Goal: Information Seeking & Learning: Learn about a topic

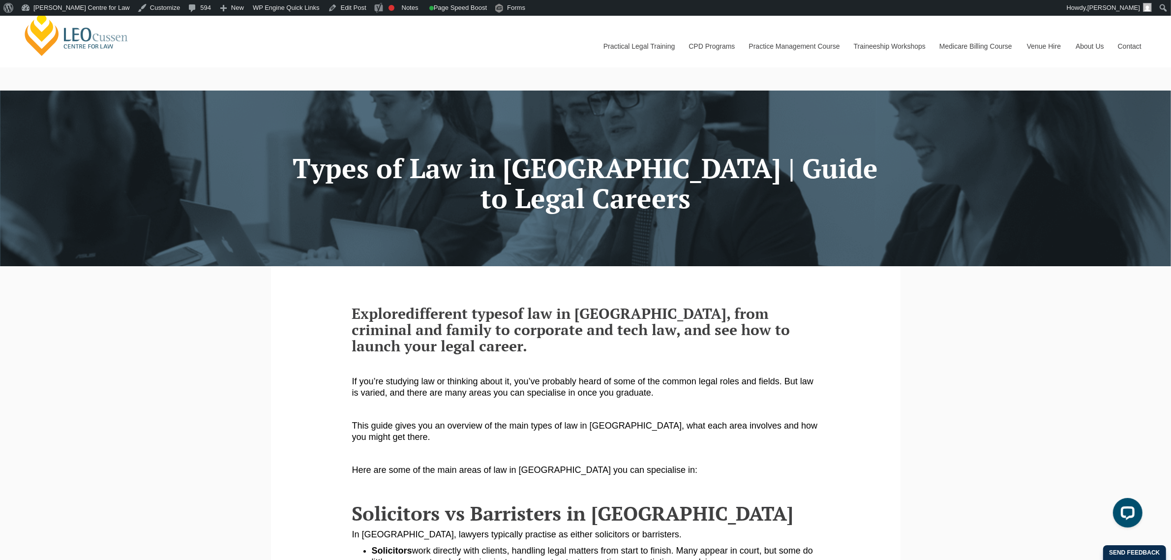
click at [104, 38] on link "[PERSON_NAME] Centre for Law" at bounding box center [76, 34] width 109 height 46
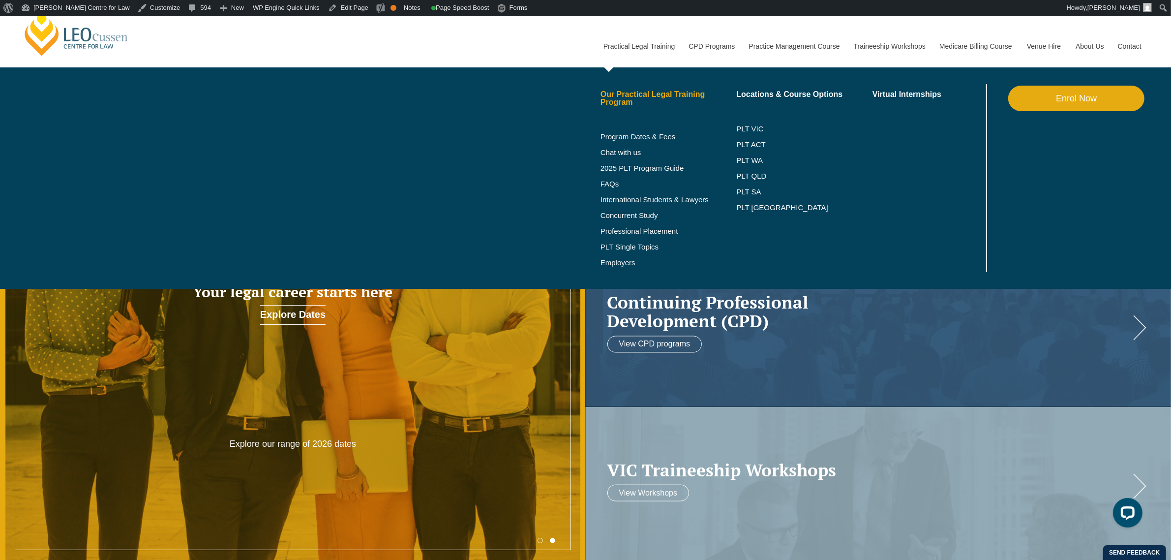
click at [640, 96] on link "Our Practical Legal Training Program" at bounding box center [668, 98] width 136 height 16
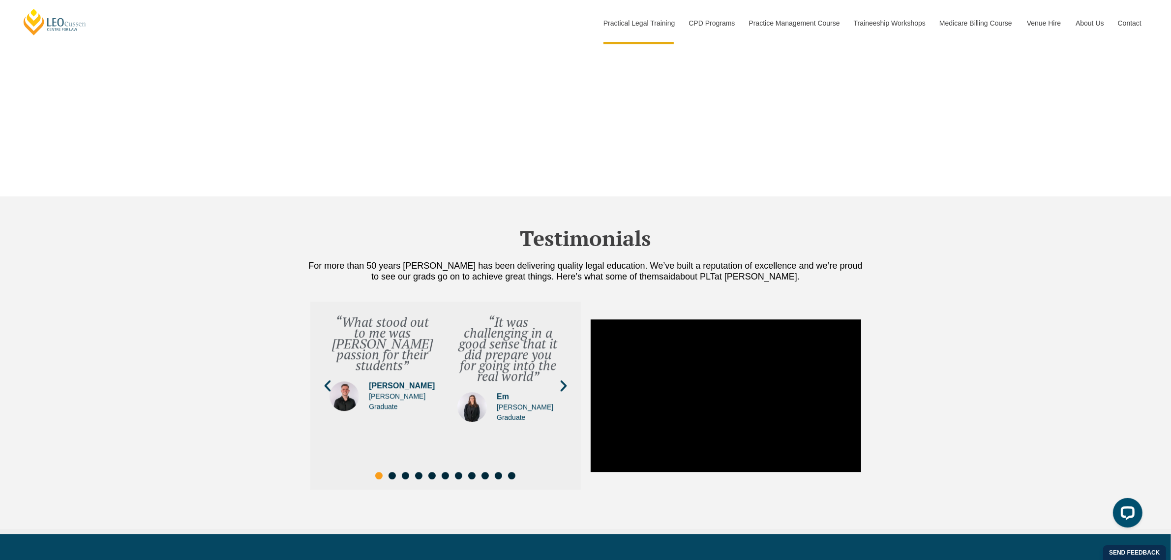
scroll to position [3345, 0]
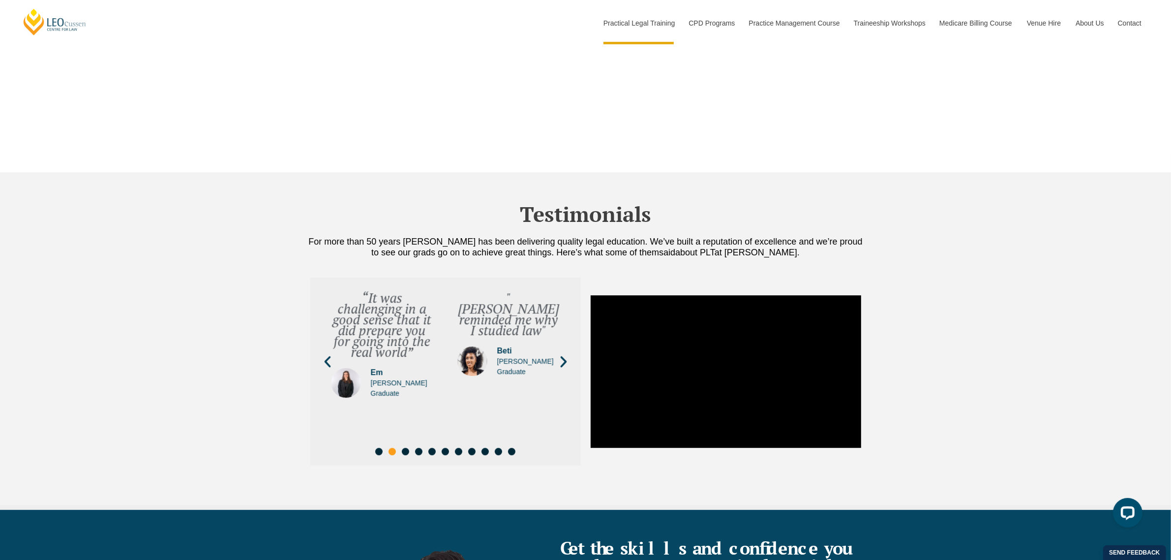
click at [565, 354] on icon "Next slide" at bounding box center [563, 361] width 15 height 15
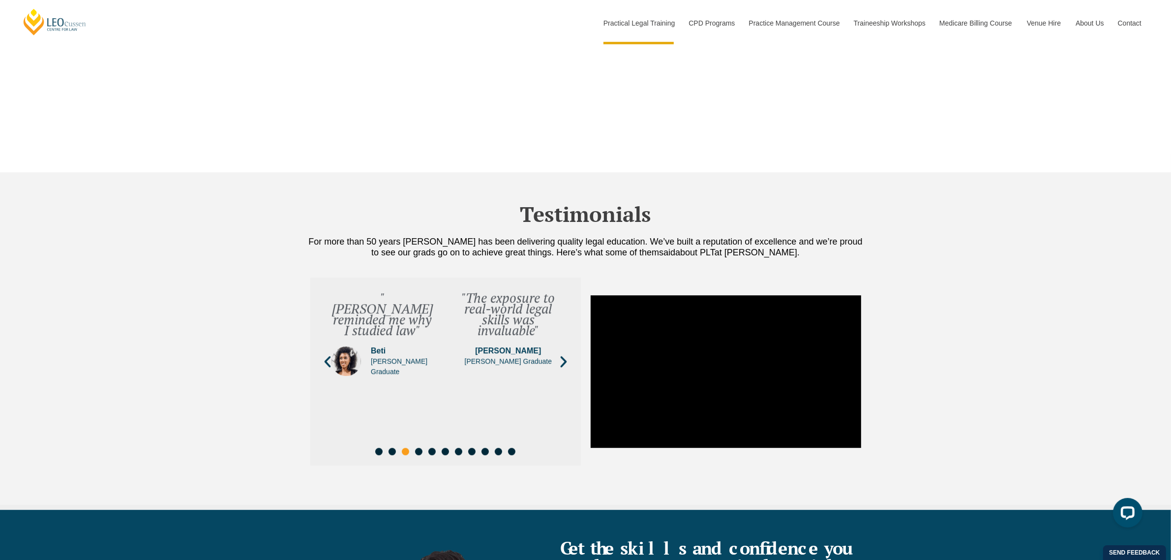
click at [564, 356] on icon "Next slide" at bounding box center [563, 361] width 6 height 11
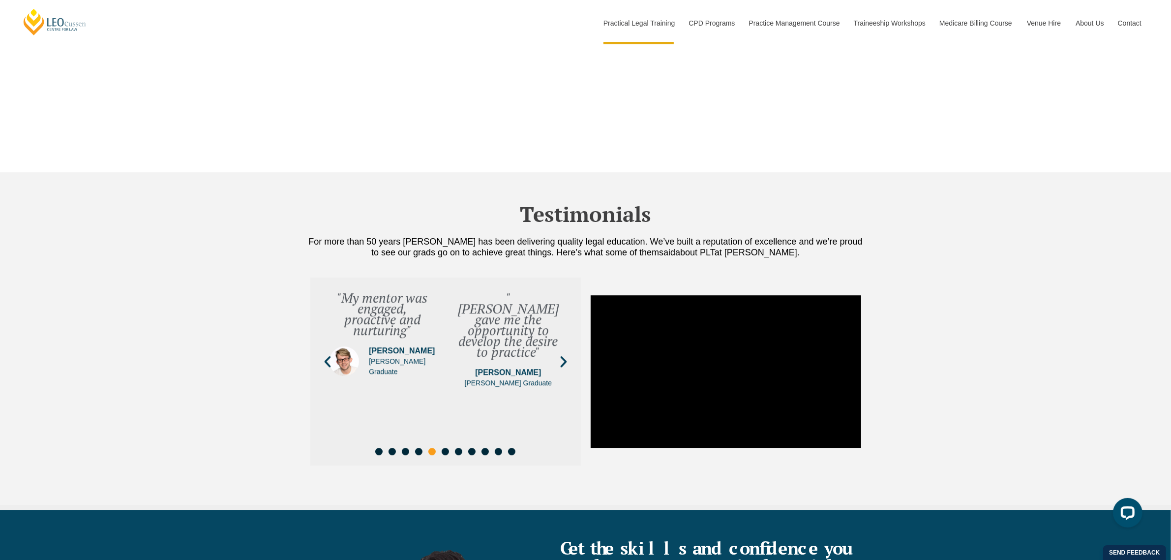
click at [564, 356] on icon "Next slide" at bounding box center [563, 361] width 6 height 11
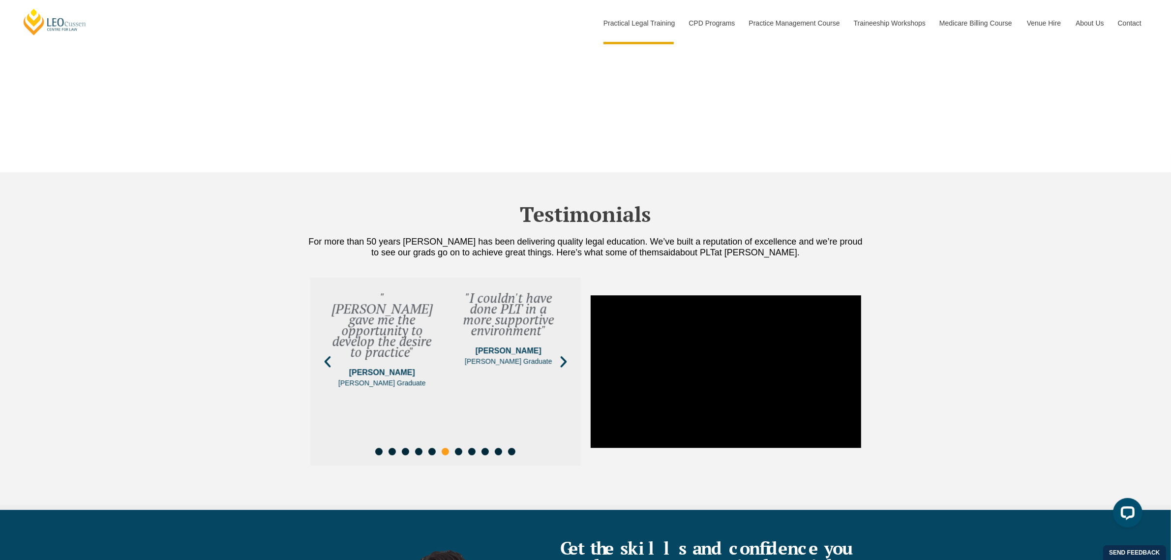
click at [564, 356] on icon "Next slide" at bounding box center [563, 361] width 6 height 11
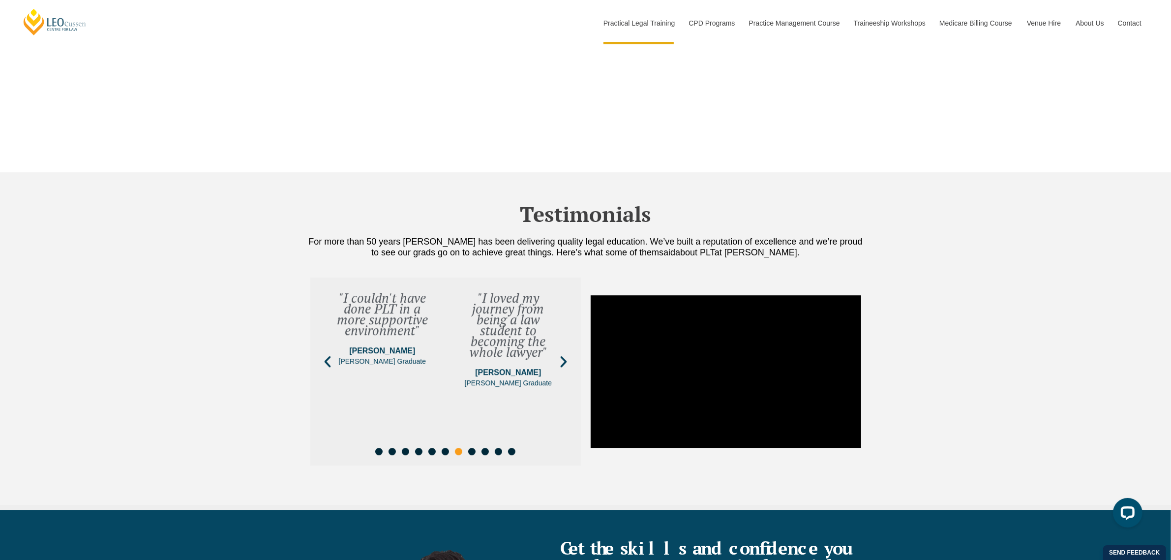
click at [564, 356] on icon "Next slide" at bounding box center [563, 361] width 6 height 11
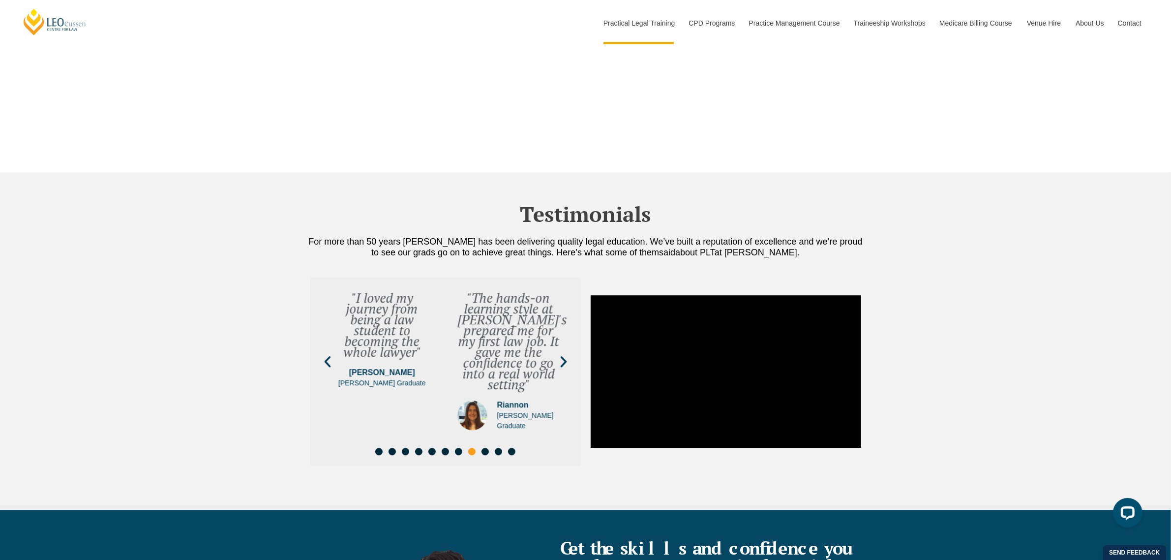
click at [564, 356] on icon "Next slide" at bounding box center [563, 361] width 6 height 11
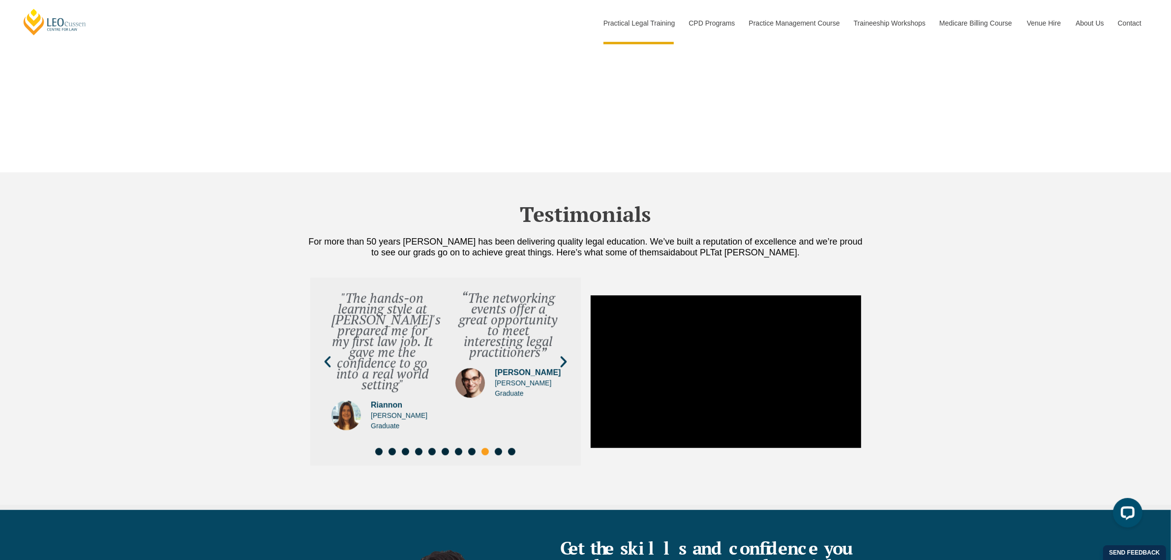
click at [564, 356] on icon "Next slide" at bounding box center [563, 361] width 6 height 11
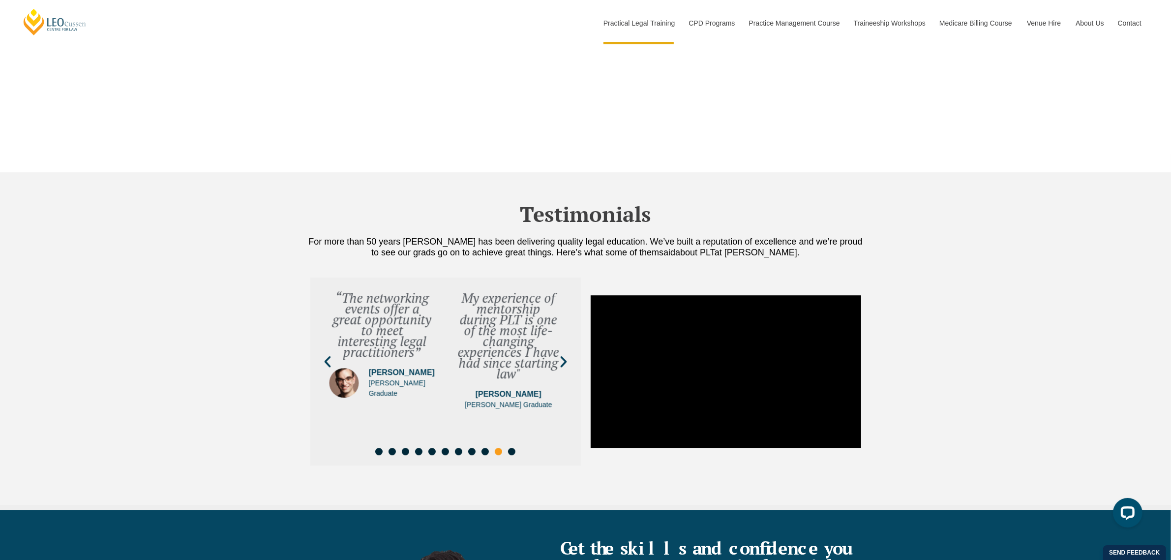
click at [564, 356] on icon "Next slide" at bounding box center [563, 361] width 6 height 11
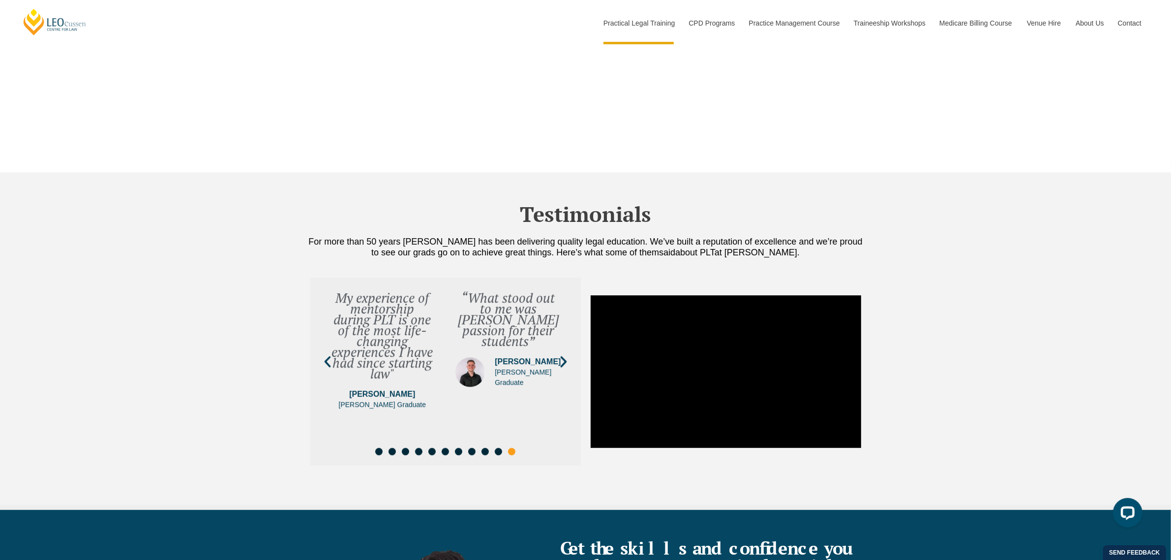
click at [564, 356] on icon "Next slide" at bounding box center [563, 361] width 6 height 11
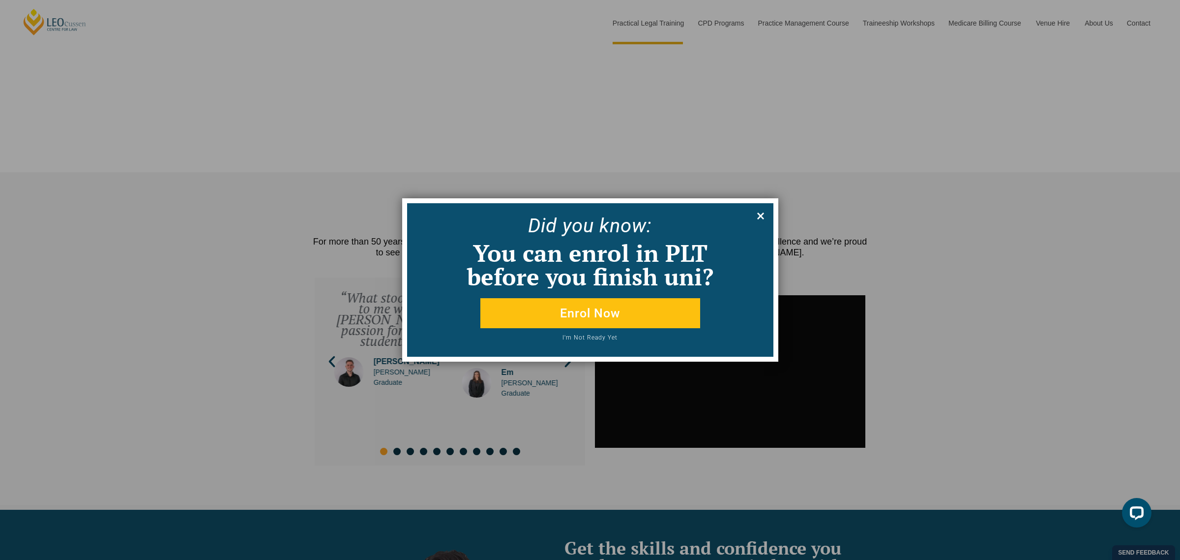
click at [758, 215] on icon at bounding box center [760, 215] width 11 height 11
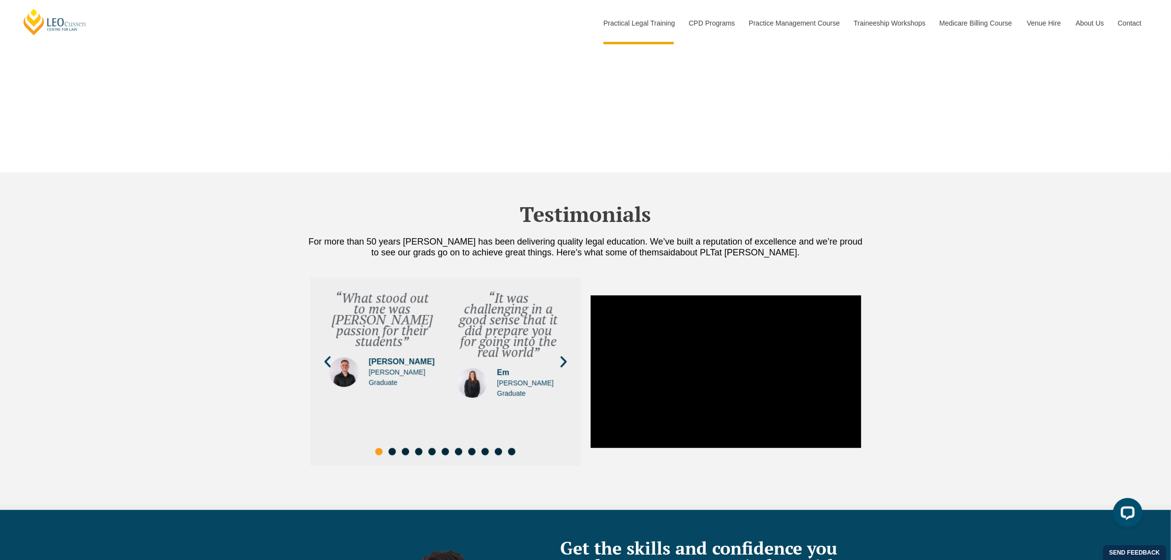
click at [563, 354] on icon "Next slide" at bounding box center [563, 361] width 15 height 15
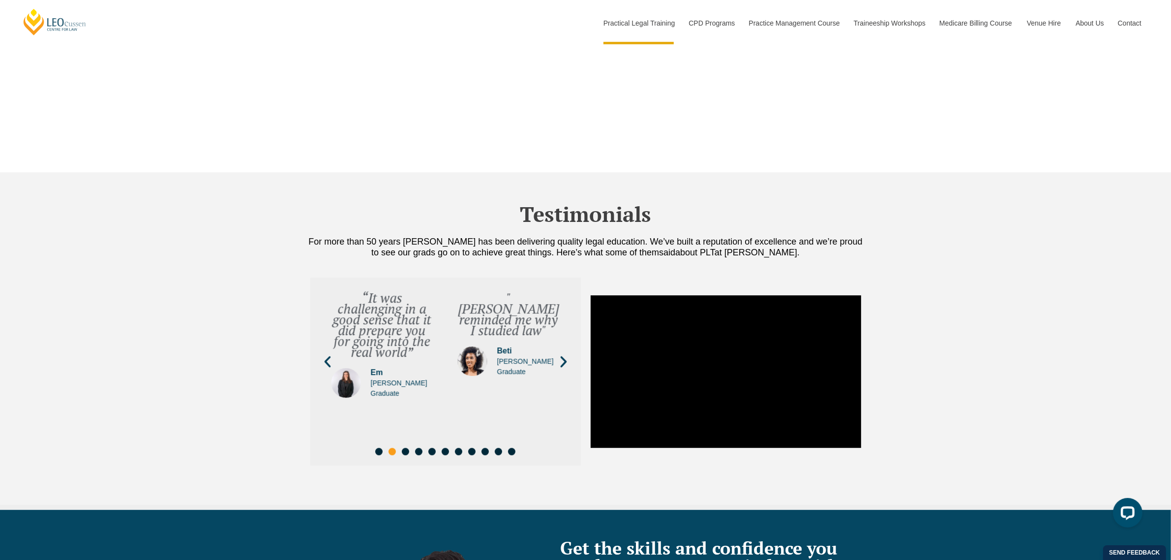
click at [563, 354] on icon "Next slide" at bounding box center [563, 361] width 15 height 15
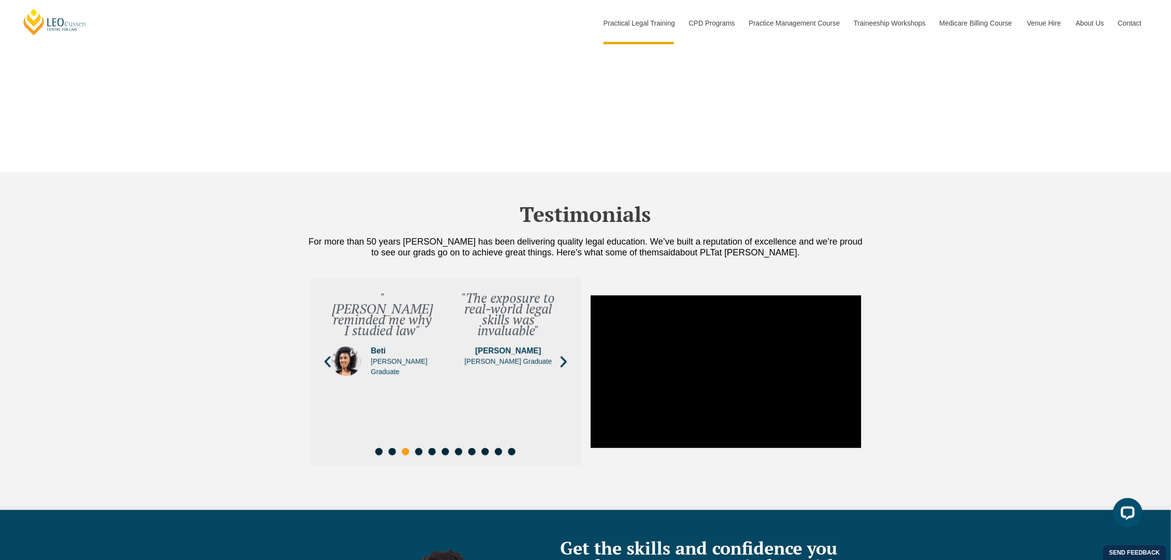
click at [563, 354] on icon "Next slide" at bounding box center [563, 361] width 15 height 15
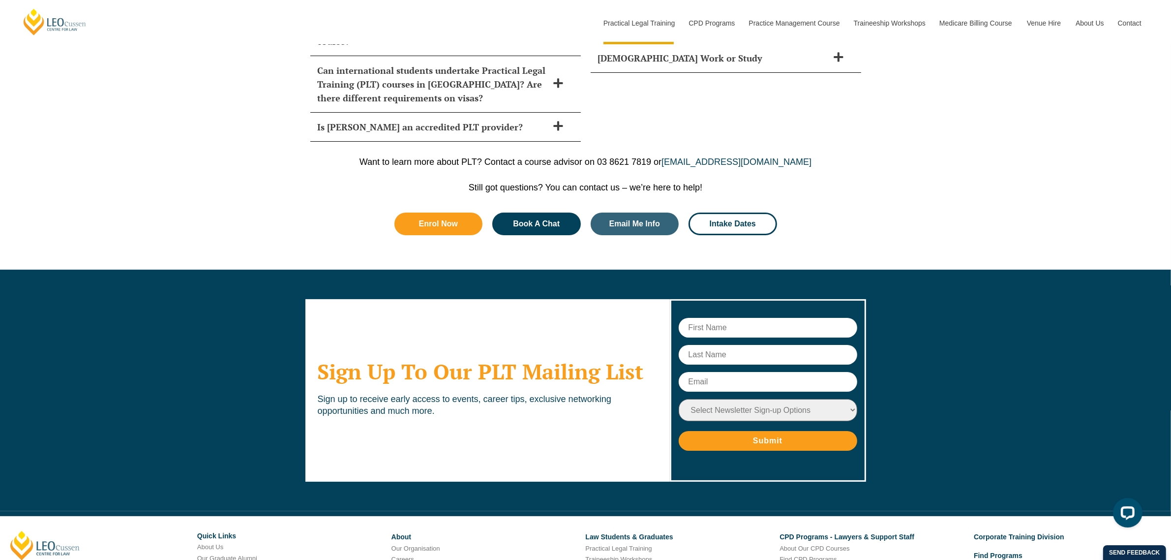
scroll to position [4559, 0]
